Goal: Information Seeking & Learning: Learn about a topic

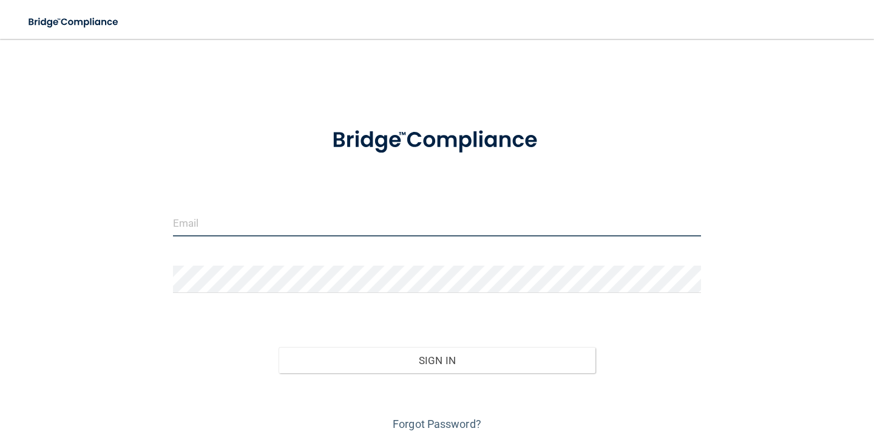
click at [295, 234] on input "email" at bounding box center [437, 222] width 528 height 27
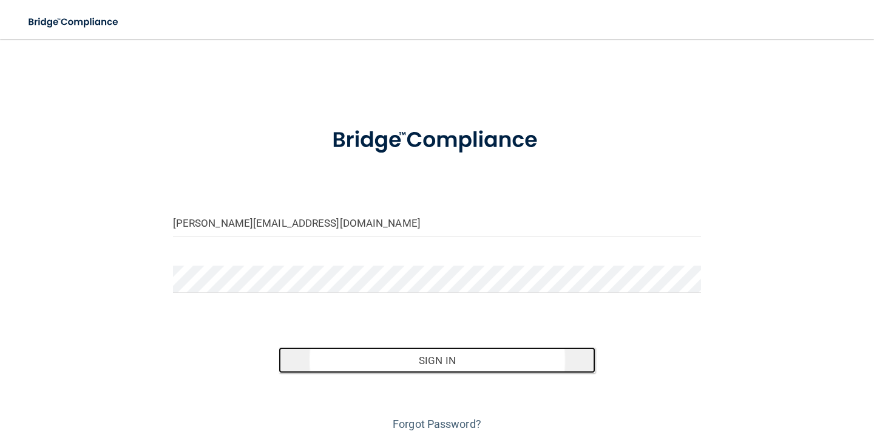
click at [301, 354] on button "Sign In" at bounding box center [437, 360] width 317 height 27
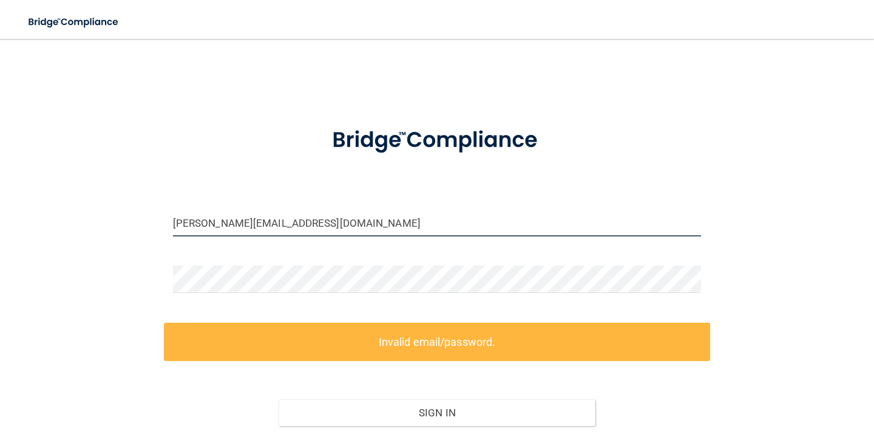
click at [243, 224] on input "[PERSON_NAME][EMAIL_ADDRESS][DOMAIN_NAME]" at bounding box center [437, 222] width 528 height 27
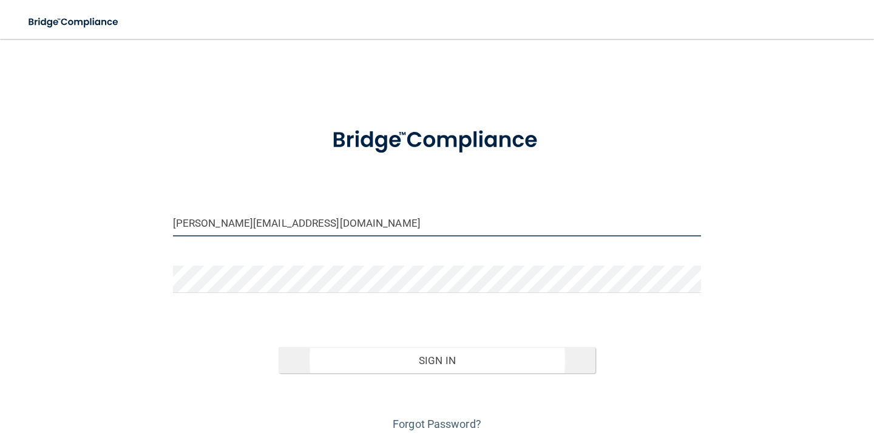
type input "[PERSON_NAME][EMAIL_ADDRESS][DOMAIN_NAME]"
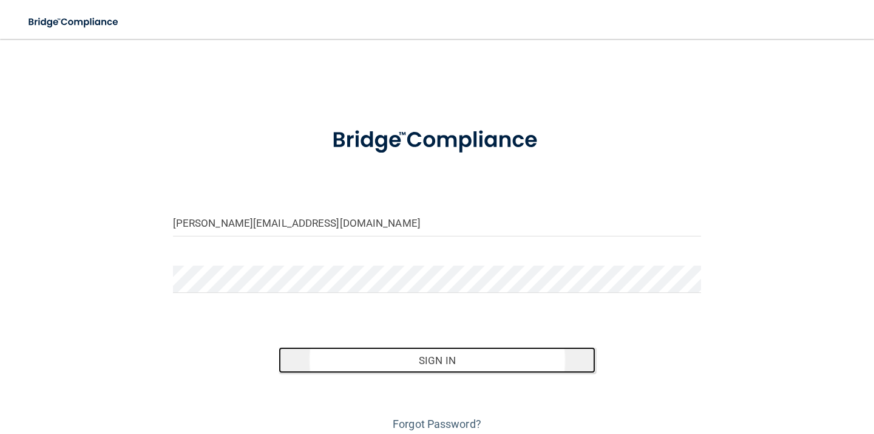
click at [377, 356] on button "Sign In" at bounding box center [437, 360] width 317 height 27
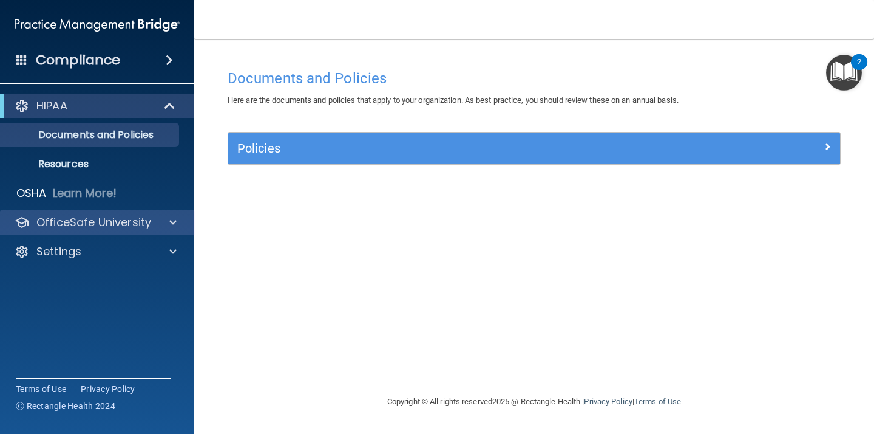
click at [167, 230] on div "OfficeSafe University" at bounding box center [97, 222] width 195 height 24
click at [164, 220] on div at bounding box center [171, 222] width 30 height 15
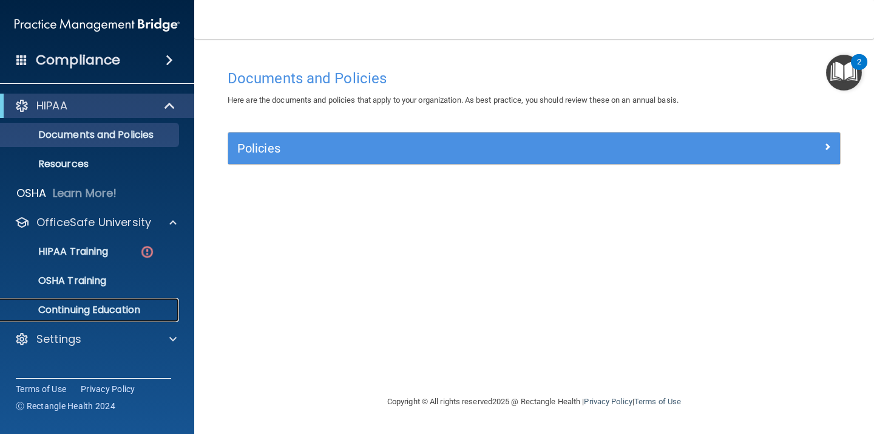
click at [131, 311] on p "Continuing Education" at bounding box center [91, 310] width 166 height 12
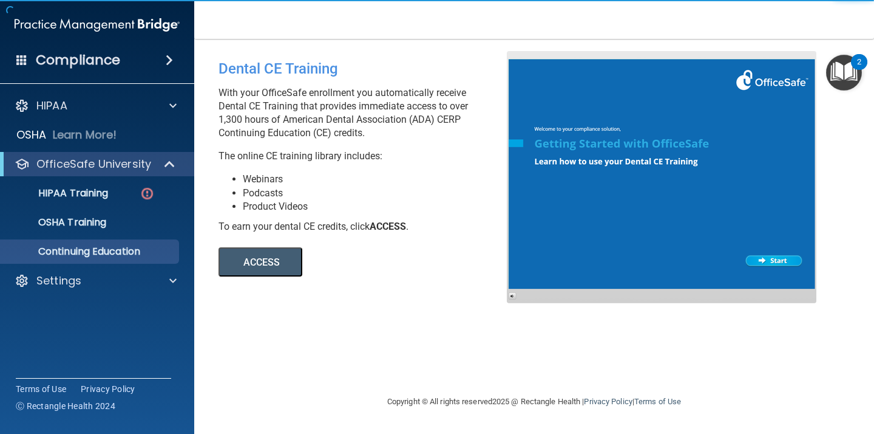
click at [228, 267] on button "ACCESS" at bounding box center [261, 261] width 84 height 29
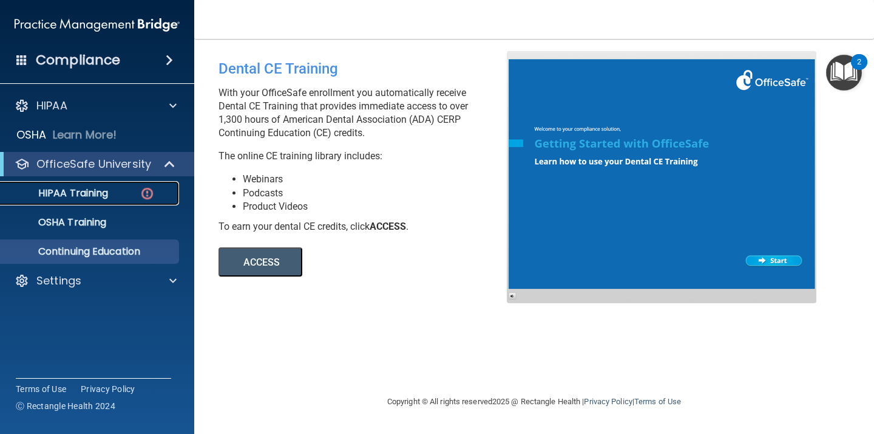
click at [88, 200] on link "HIPAA Training" at bounding box center [83, 193] width 191 height 24
